Goal: Go to known website: Go to known website

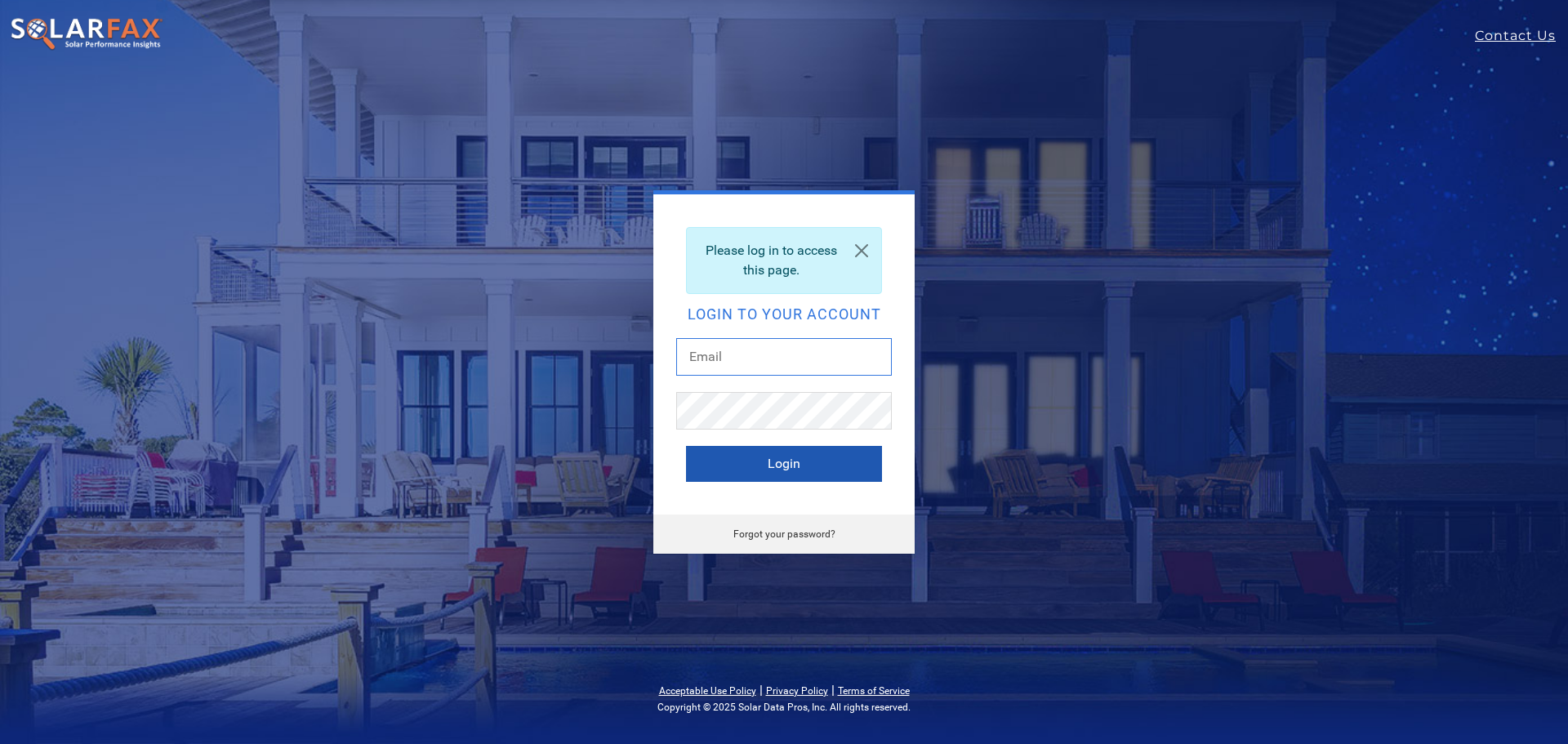
type input "SEDNAL4100@gmail.COM"
click at [783, 460] on button "Login" at bounding box center [784, 463] width 196 height 36
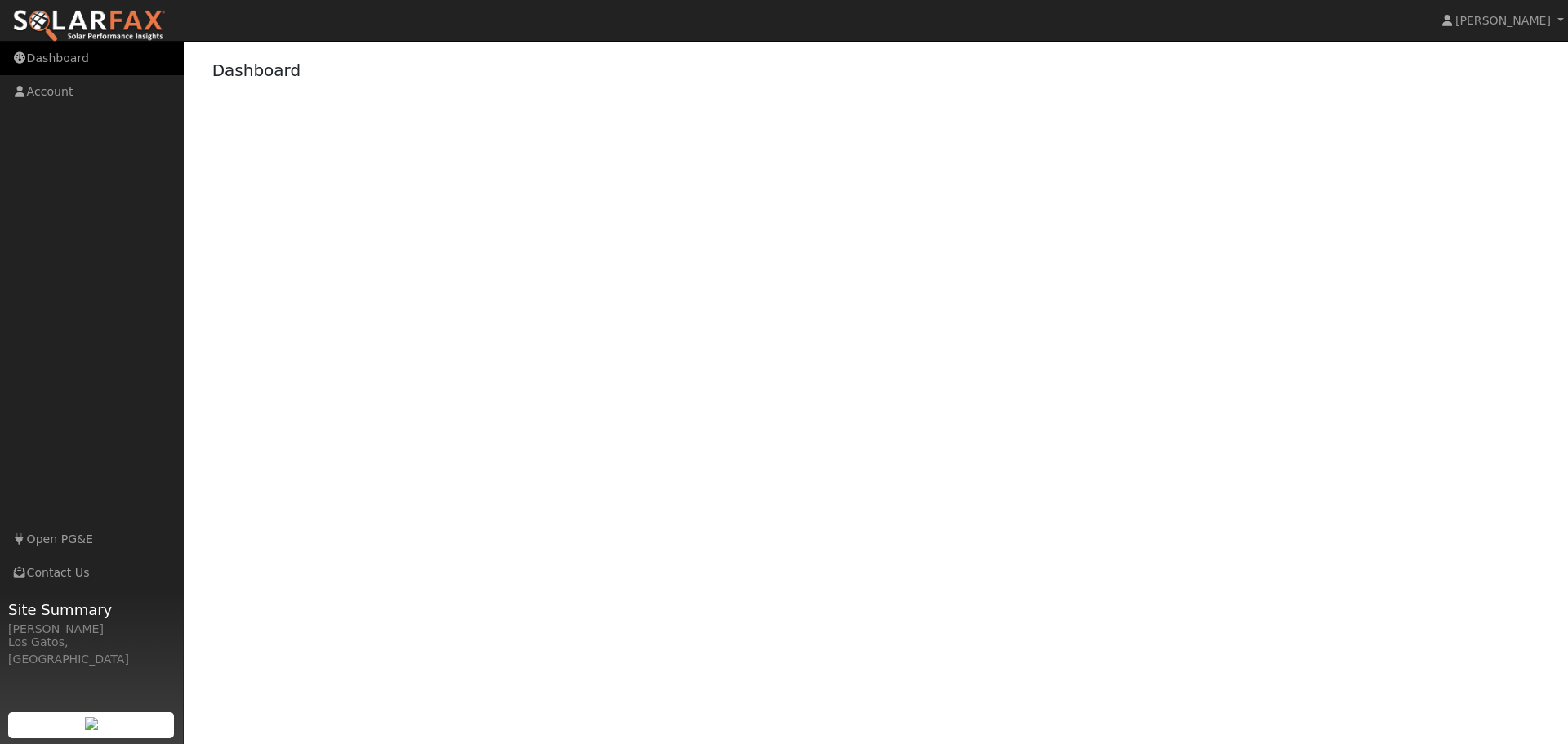
click at [55, 58] on link "Dashboard" at bounding box center [92, 58] width 184 height 34
click at [38, 92] on link "Account" at bounding box center [92, 91] width 184 height 34
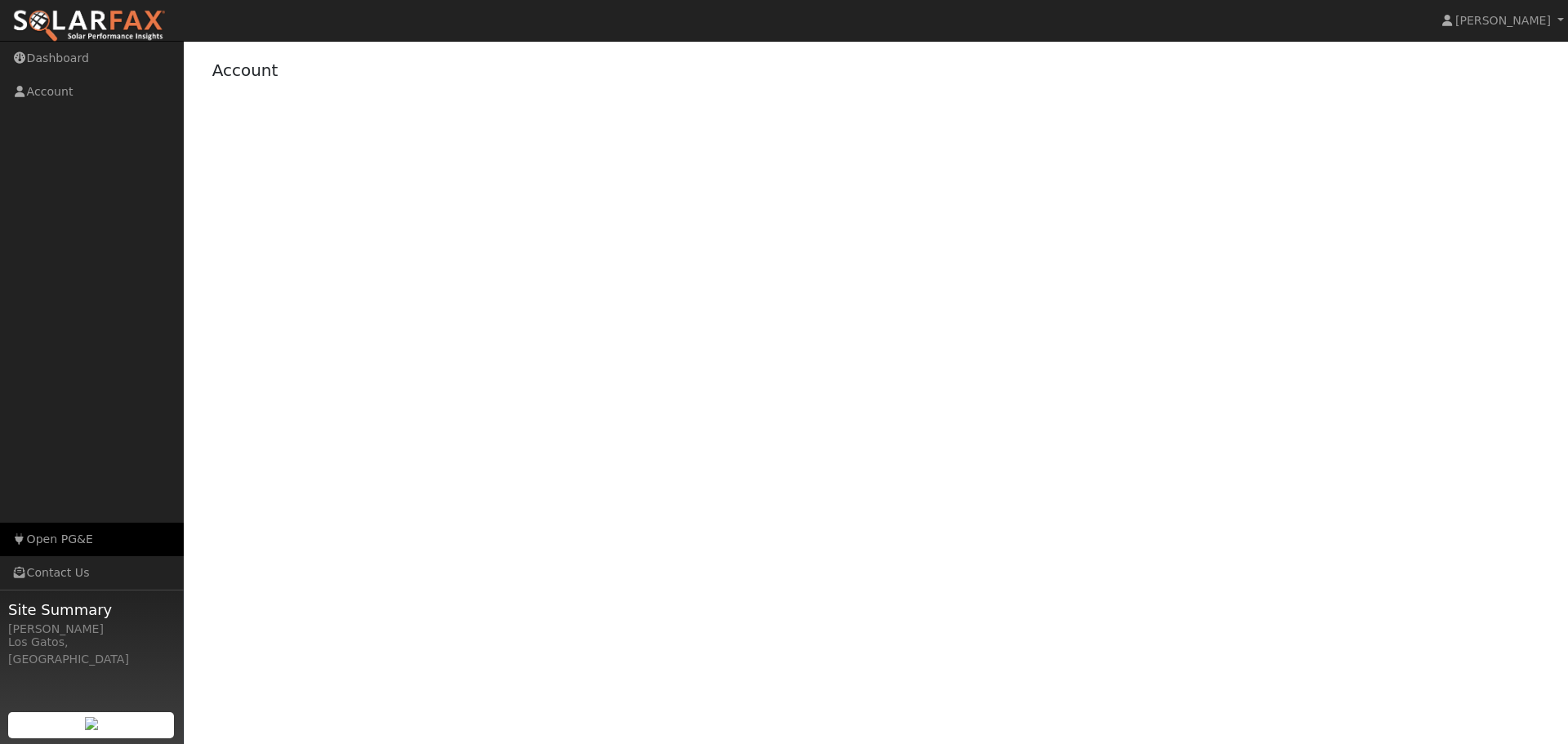
click at [54, 540] on link "Open PG&E" at bounding box center [92, 539] width 184 height 34
